Goal: Task Accomplishment & Management: Manage account settings

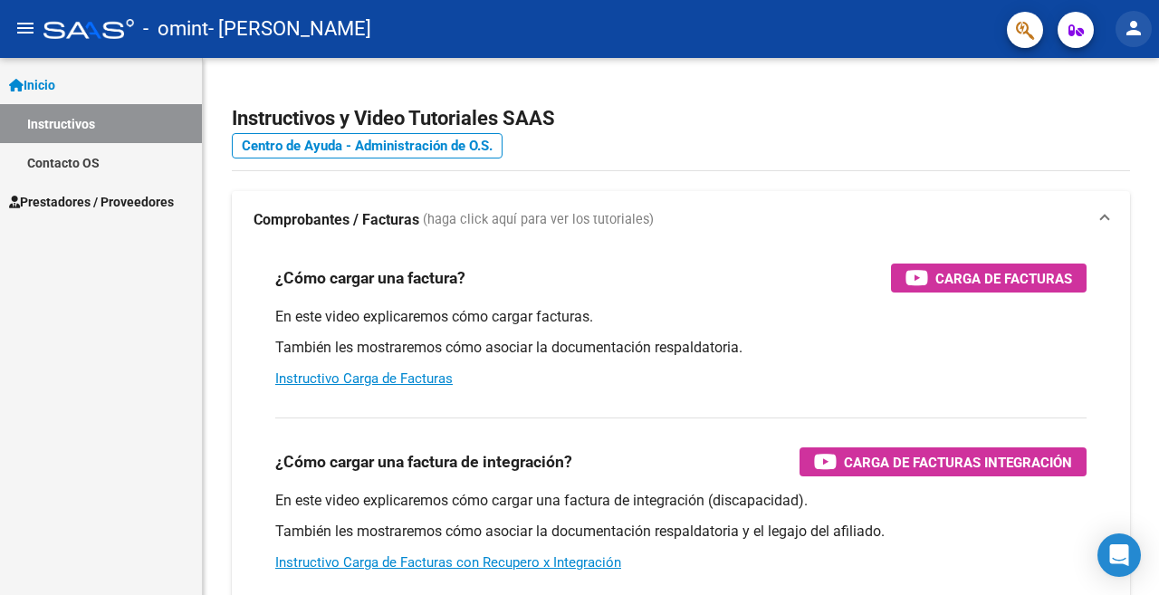
drag, startPoint x: 1140, startPoint y: 33, endPoint x: 1135, endPoint y: 46, distance: 14.6
click at [1140, 33] on mat-icon "person" at bounding box center [1133, 28] width 22 height 22
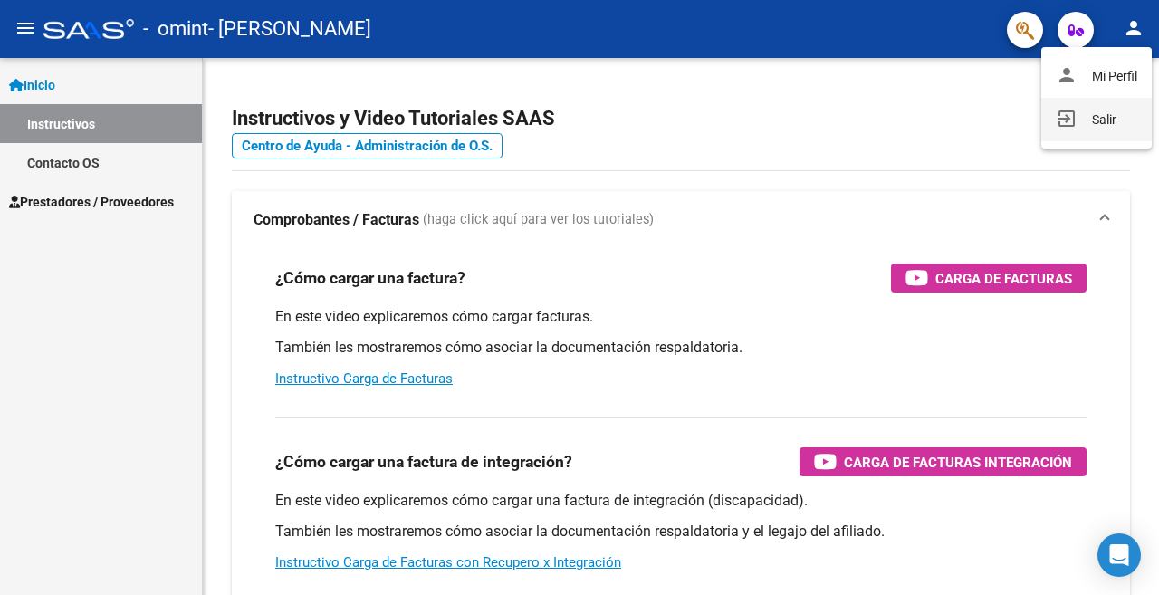
click at [1112, 126] on button "exit_to_app Salir" at bounding box center [1096, 119] width 110 height 43
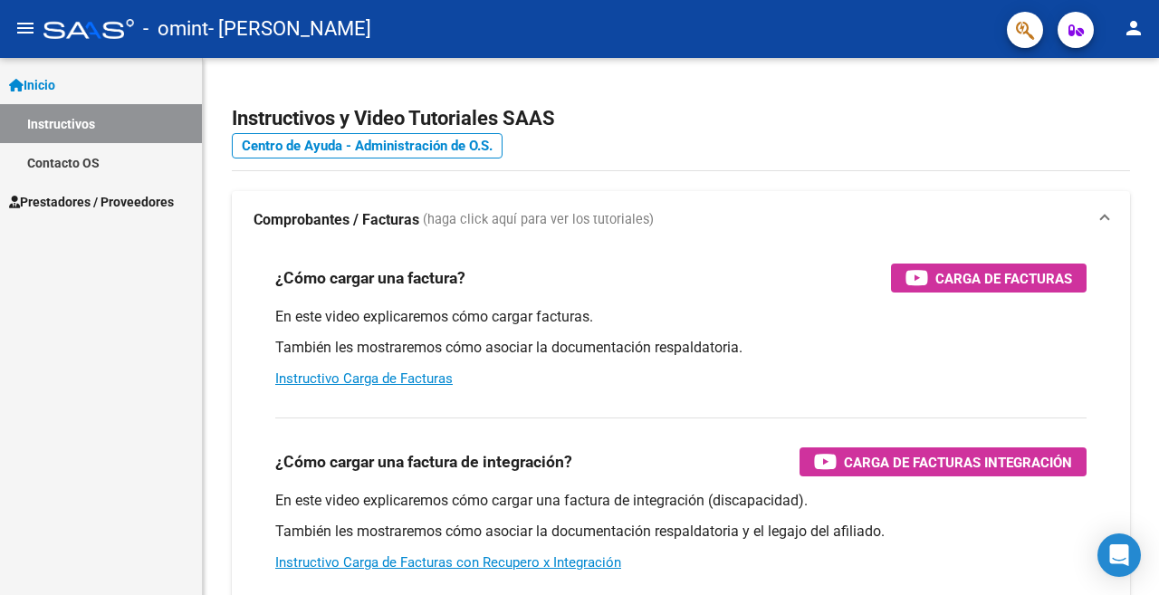
click at [65, 76] on link "Inicio" at bounding box center [101, 84] width 202 height 39
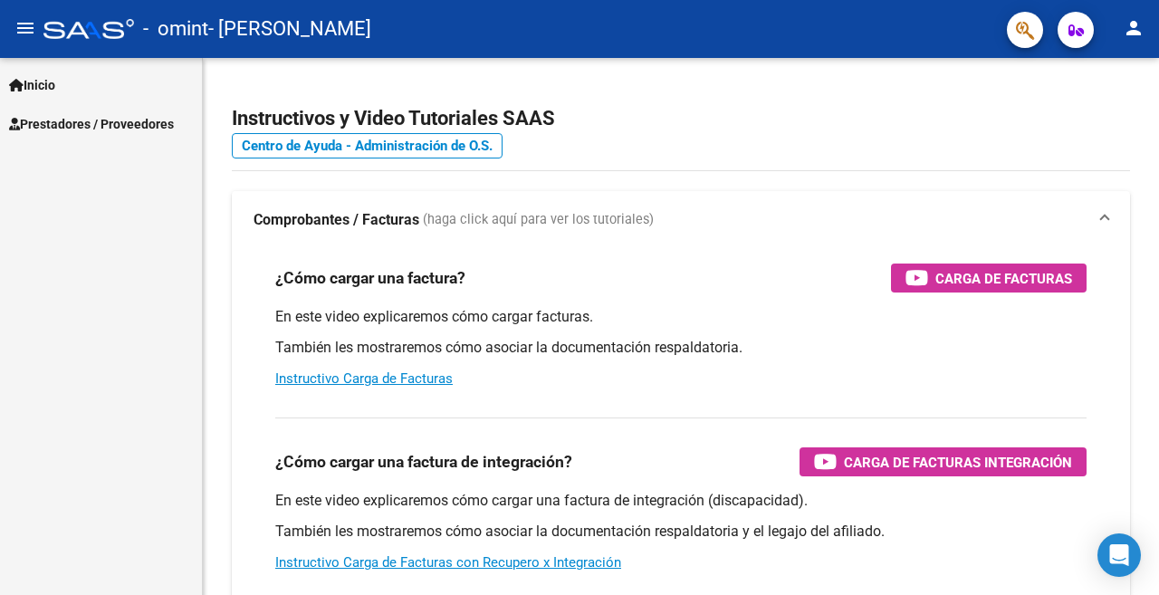
click at [80, 130] on span "Prestadores / Proveedores" at bounding box center [91, 124] width 165 height 20
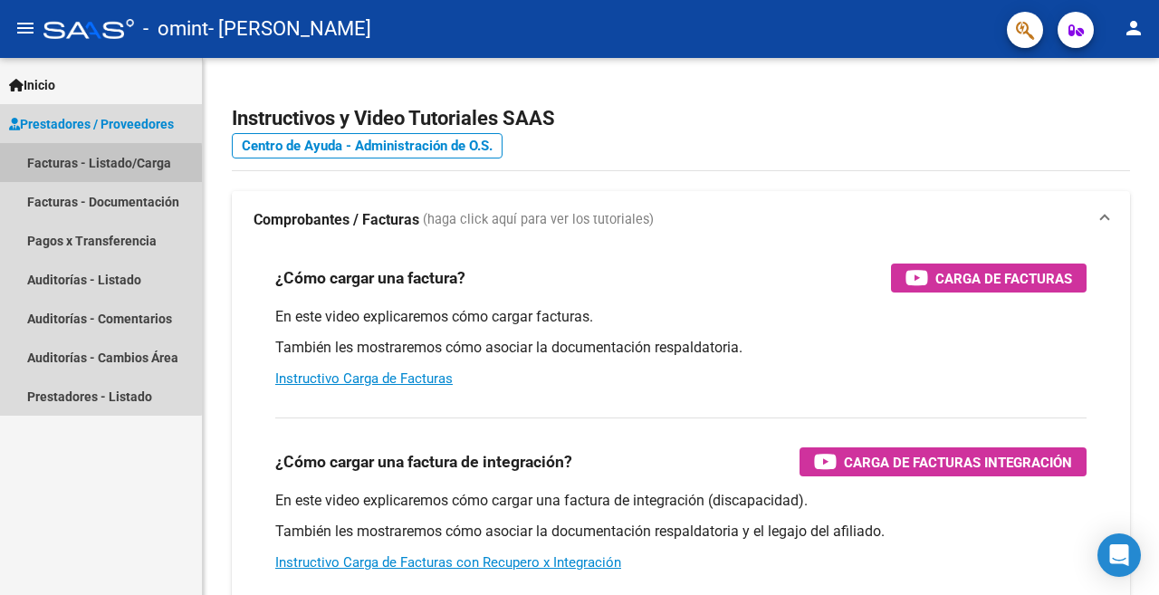
click at [81, 166] on link "Facturas - Listado/Carga" at bounding box center [101, 162] width 202 height 39
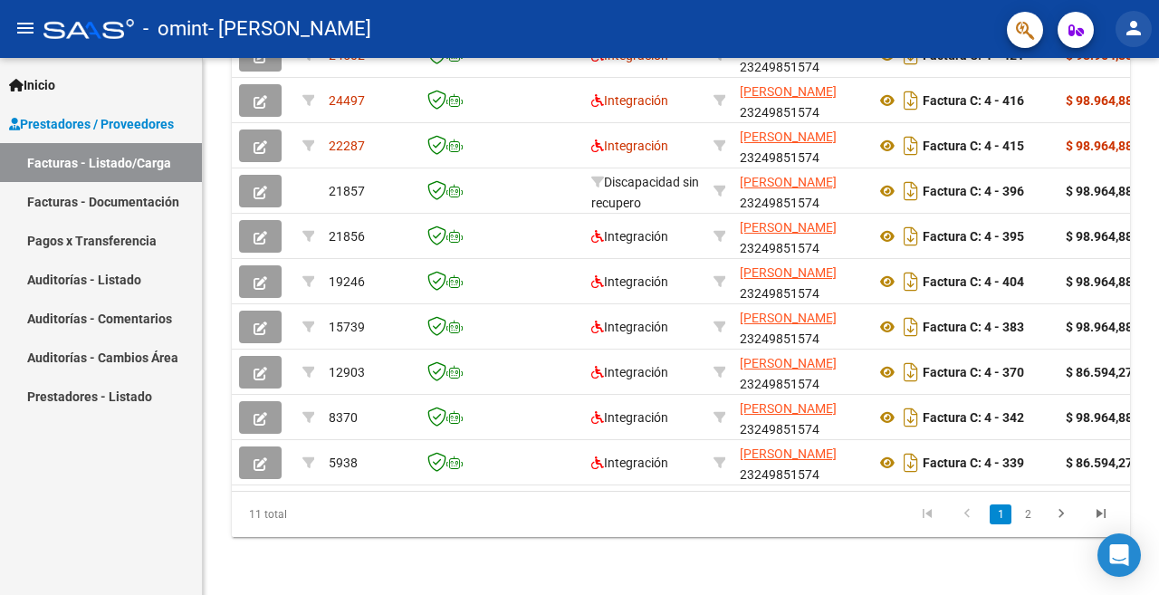
click at [1141, 31] on mat-icon "person" at bounding box center [1133, 28] width 22 height 22
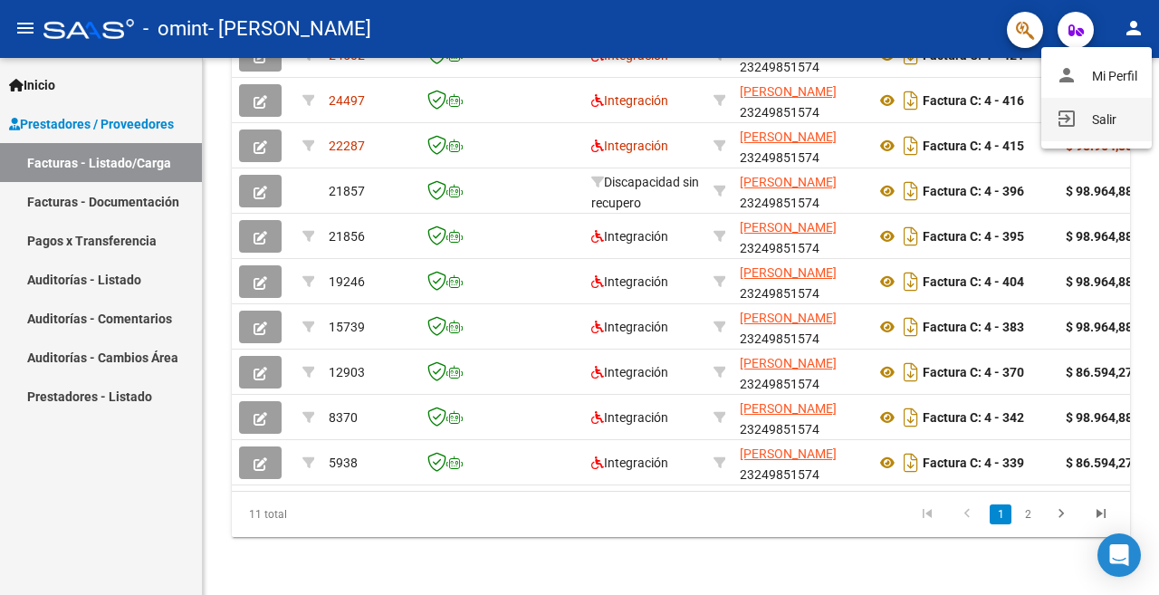
click at [1119, 124] on button "exit_to_app Salir" at bounding box center [1096, 119] width 110 height 43
